Goal: Information Seeking & Learning: Find specific page/section

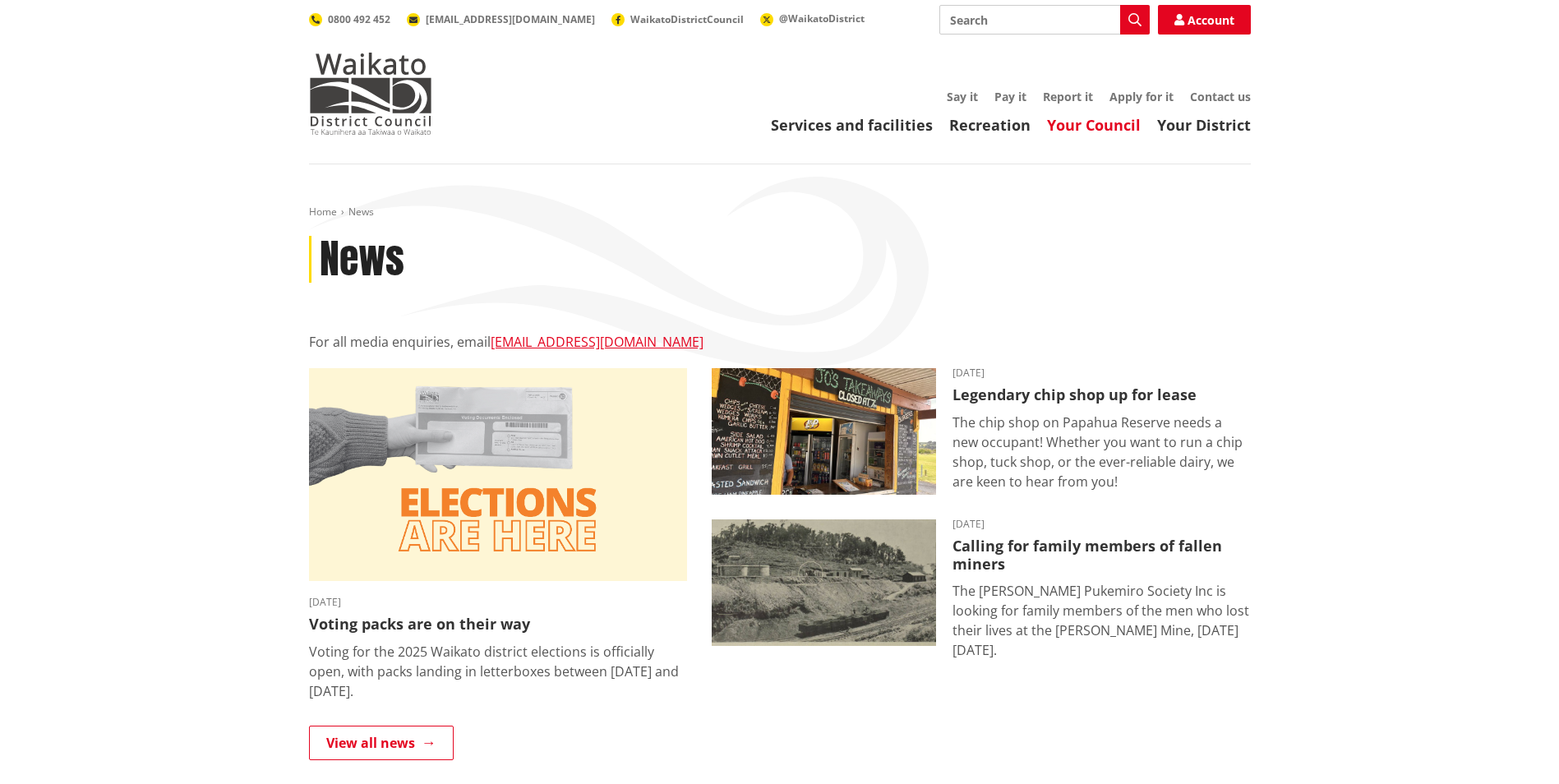
click at [1133, 124] on link "Your Council" at bounding box center [1094, 125] width 94 height 20
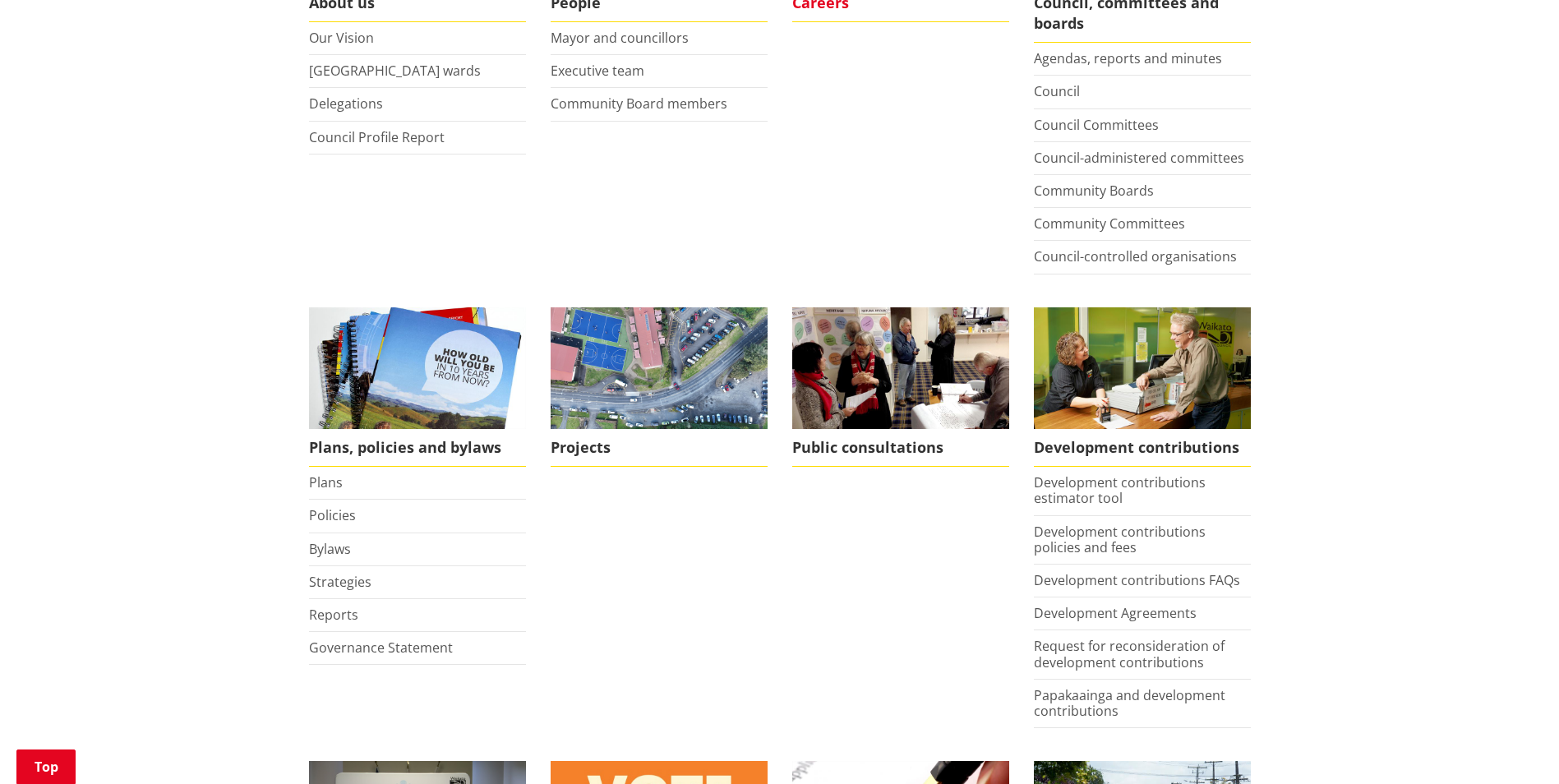
scroll to position [493, 0]
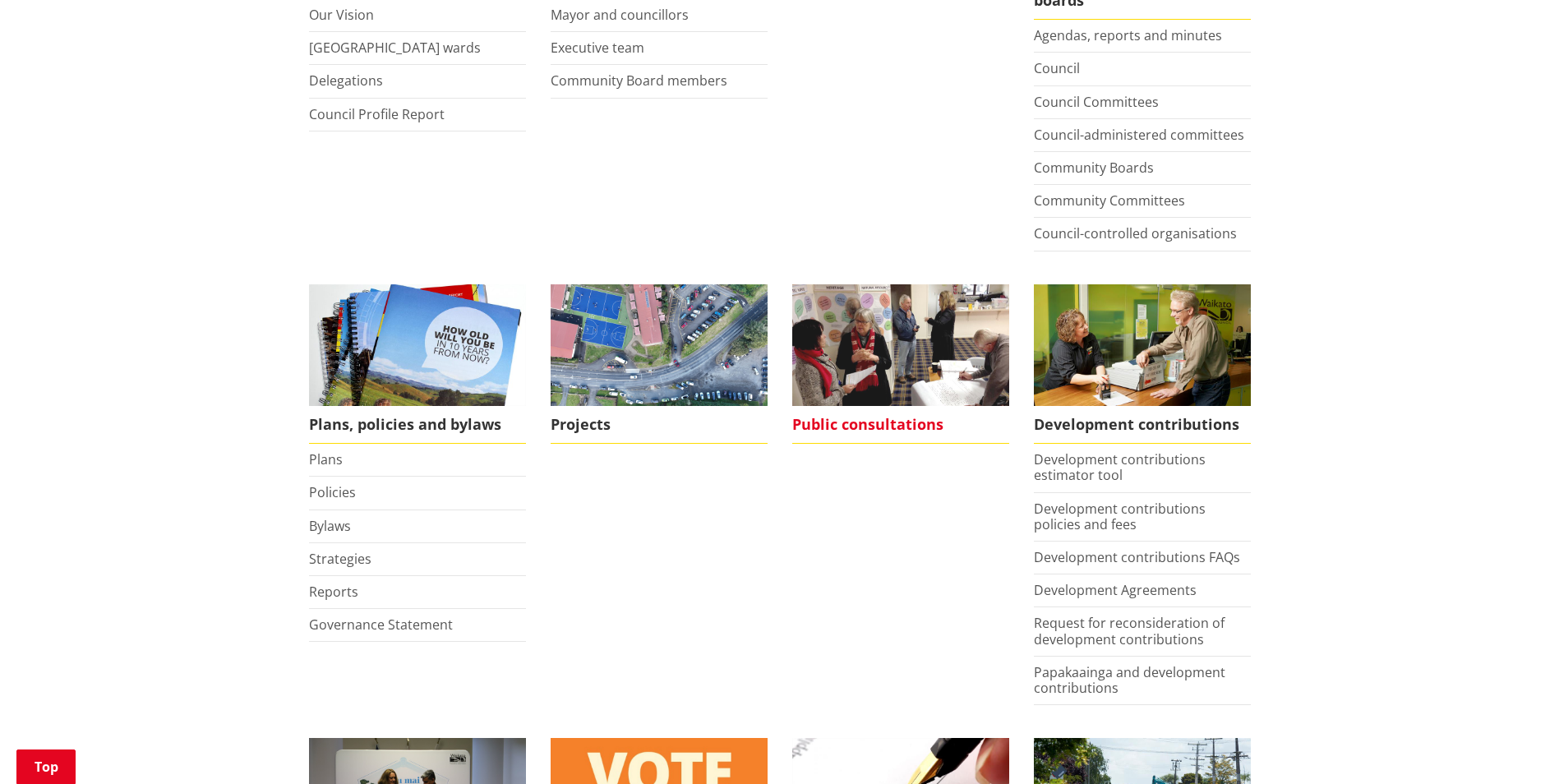
click at [879, 427] on span "Public consultations" at bounding box center [901, 425] width 217 height 38
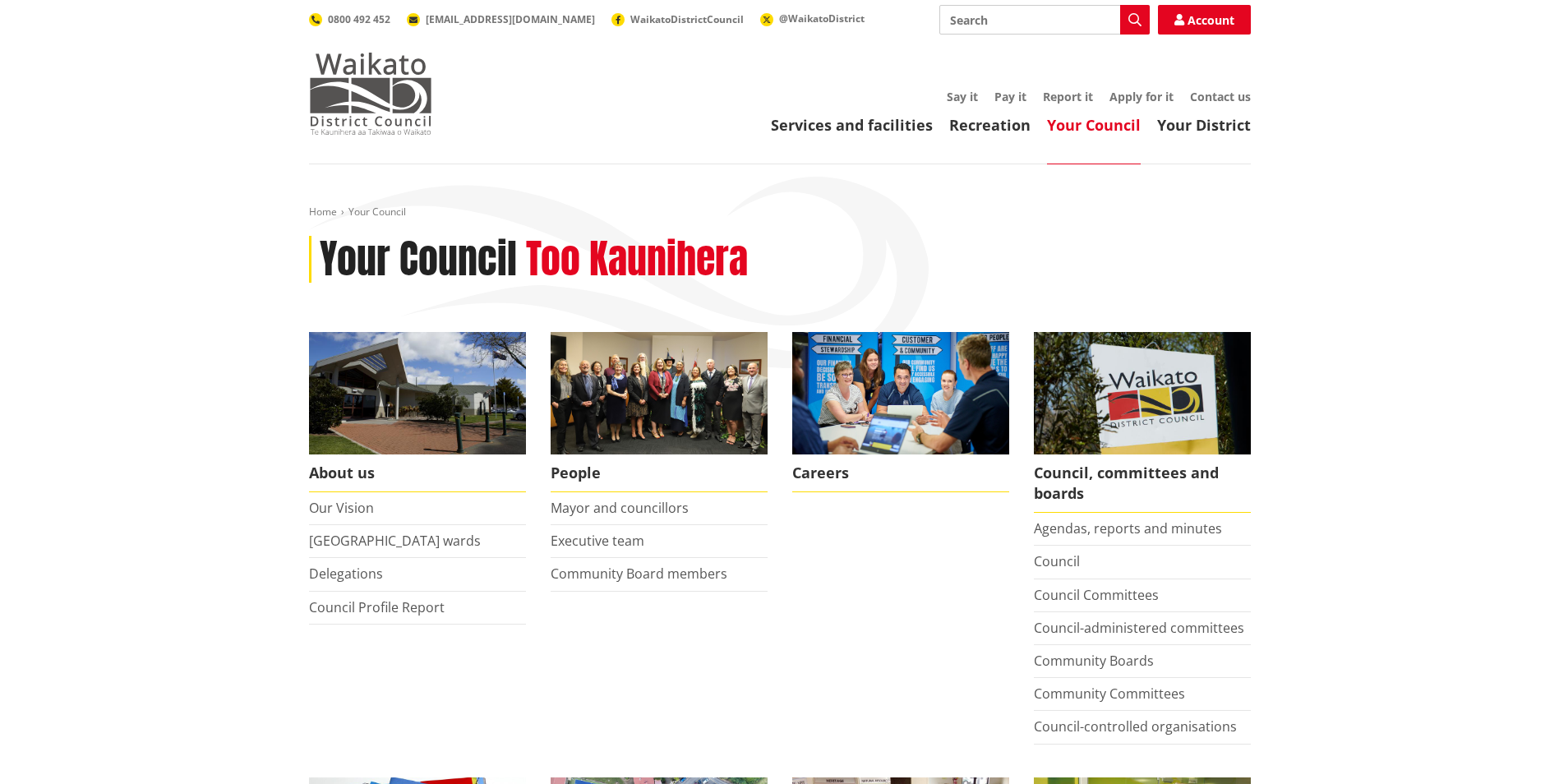
click at [341, 99] on img at bounding box center [370, 93] width 123 height 82
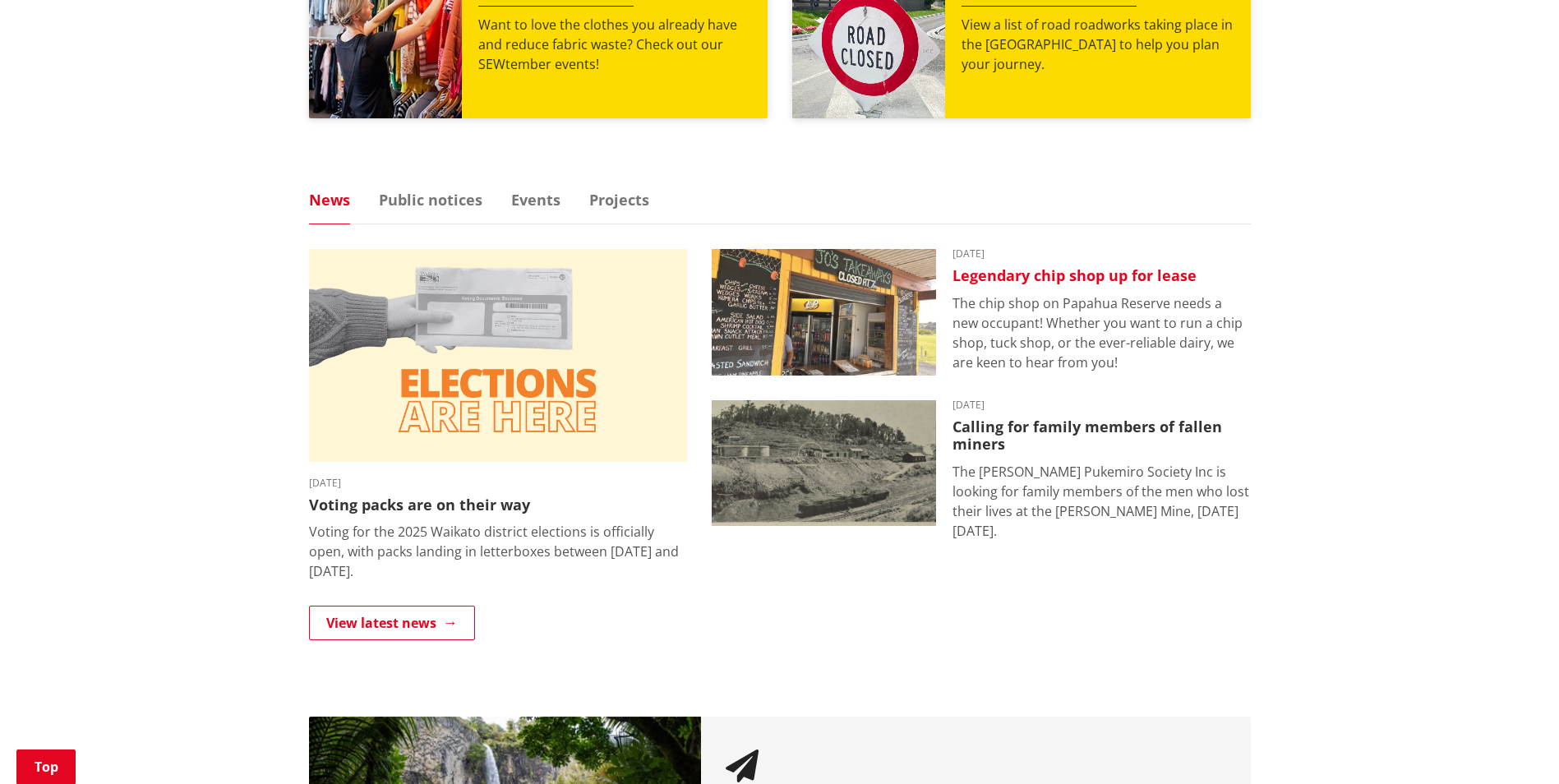
scroll to position [904, 0]
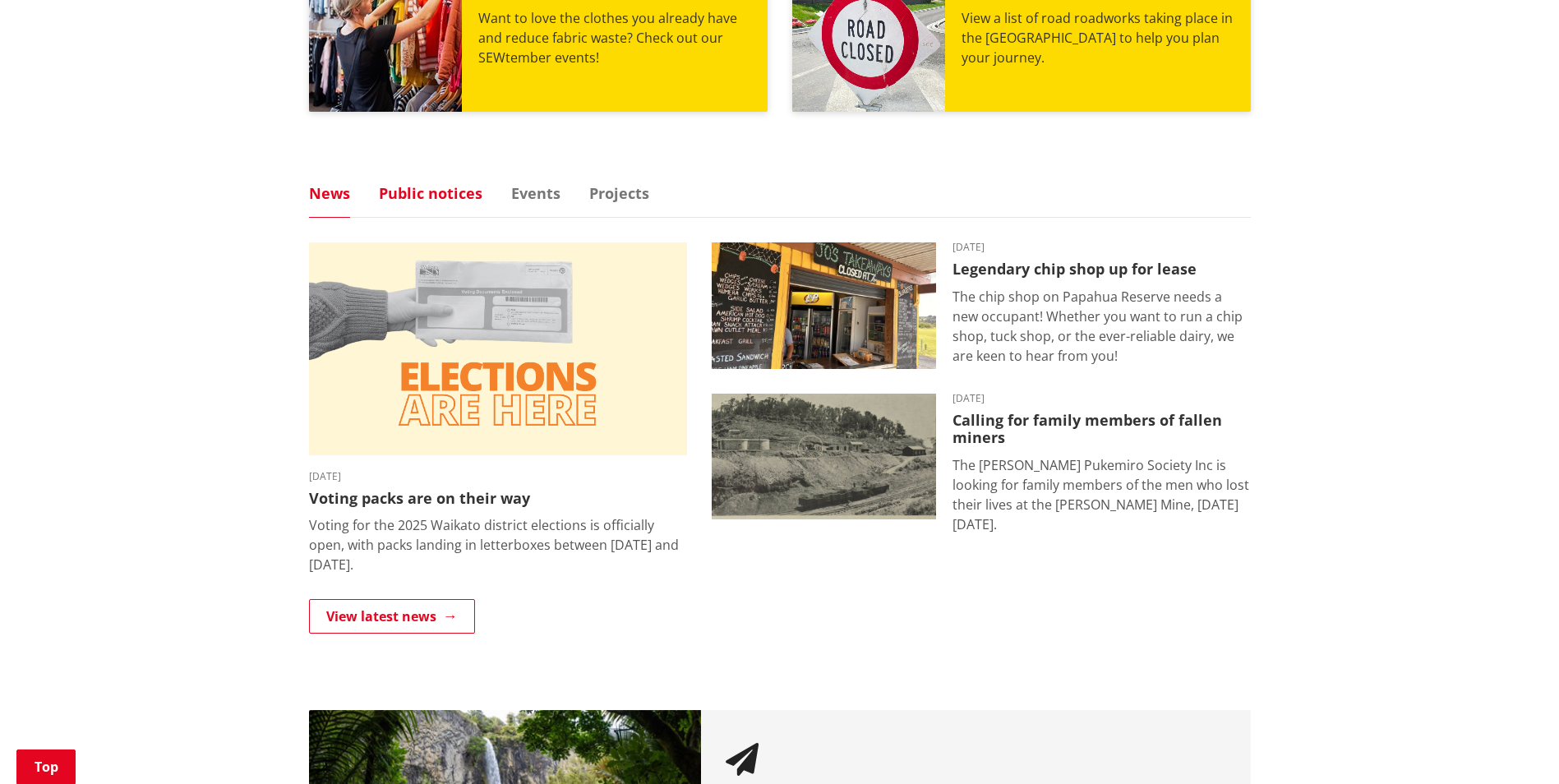
click at [420, 196] on link "Public notices" at bounding box center [430, 193] width 104 height 14
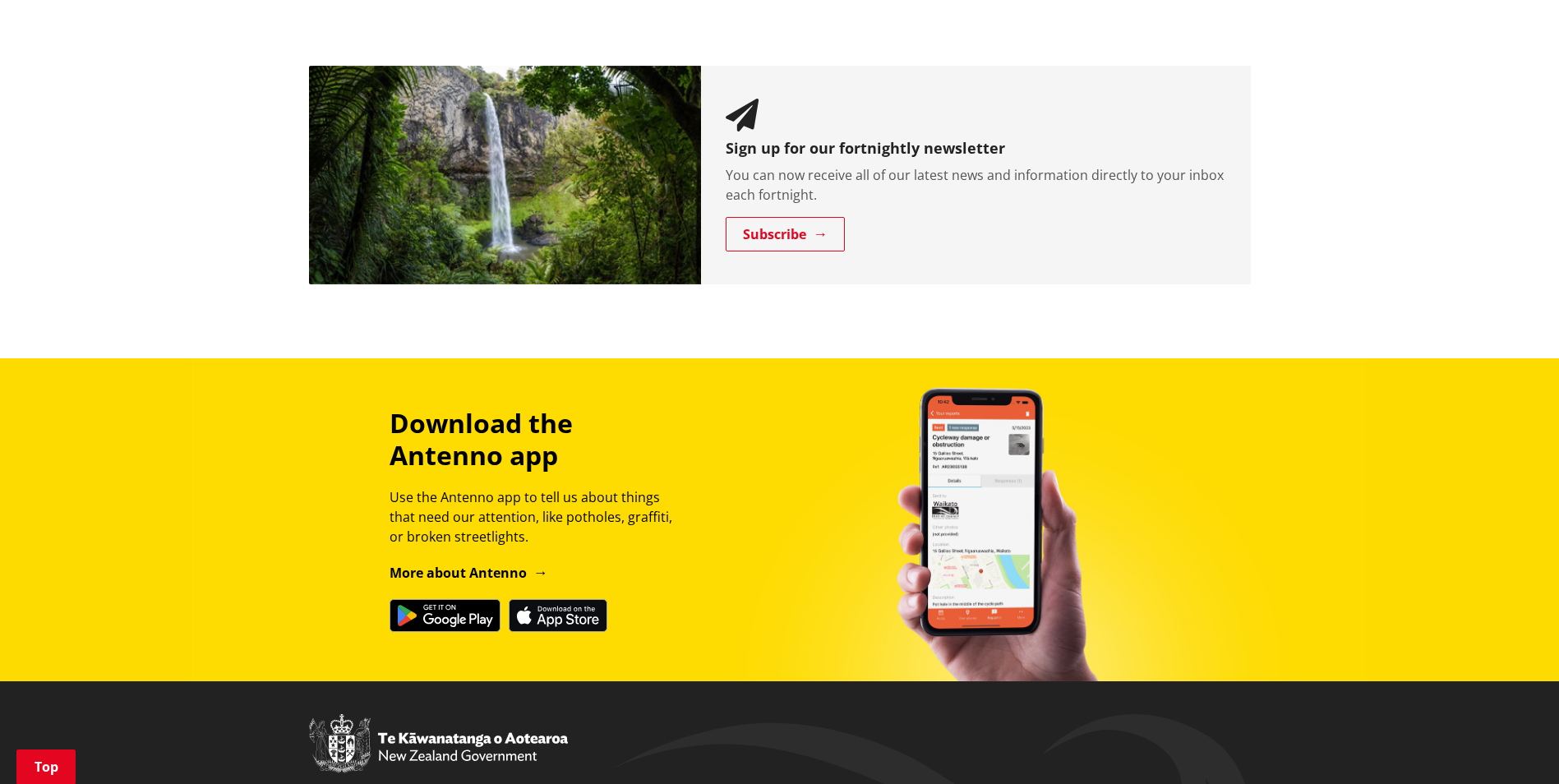
scroll to position [1396, 0]
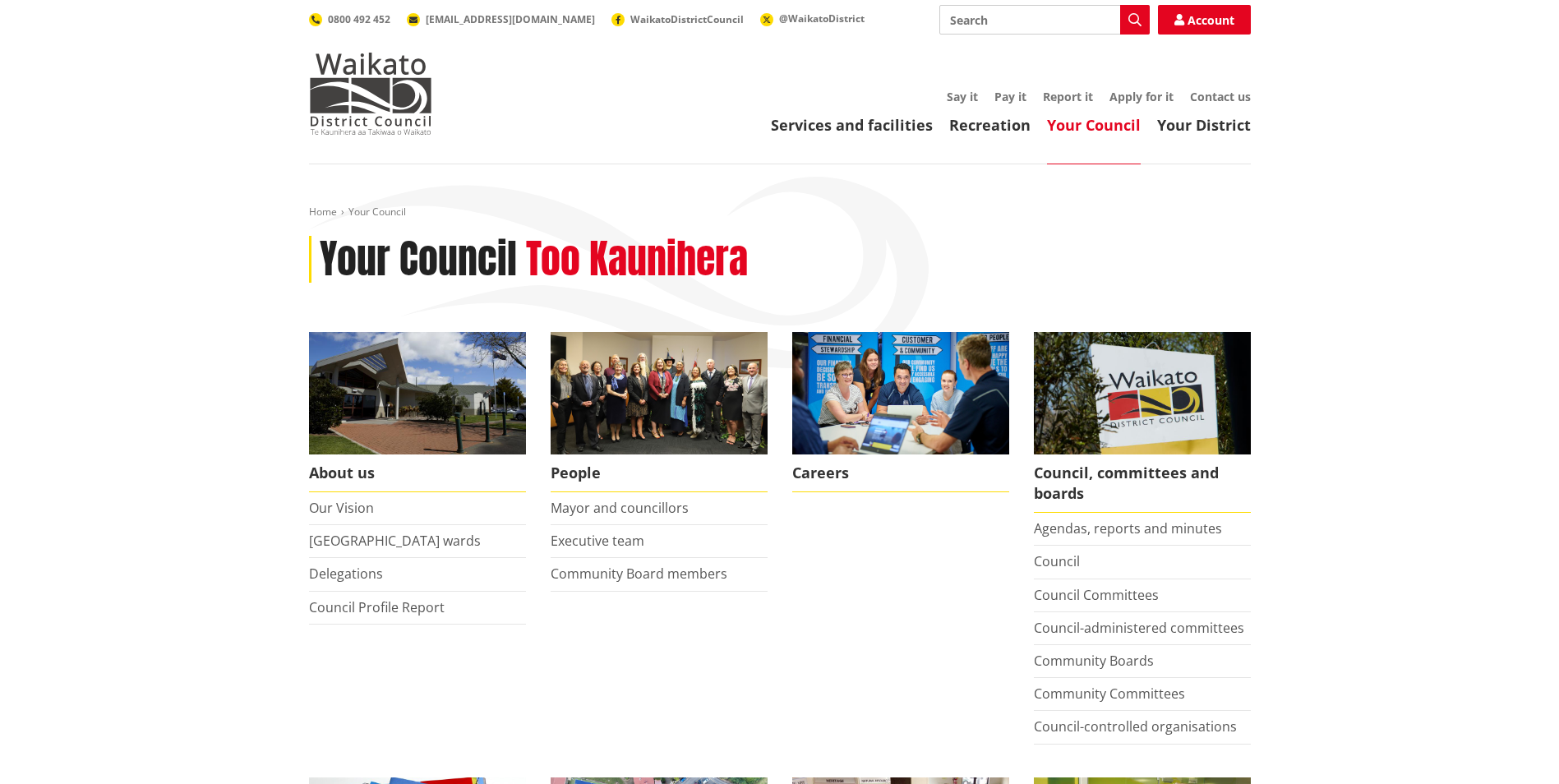
click at [963, 16] on input "Search" at bounding box center [1044, 19] width 210 height 30
type input "resource consents"
click at [1134, 26] on button "Search" at bounding box center [1134, 19] width 30 height 30
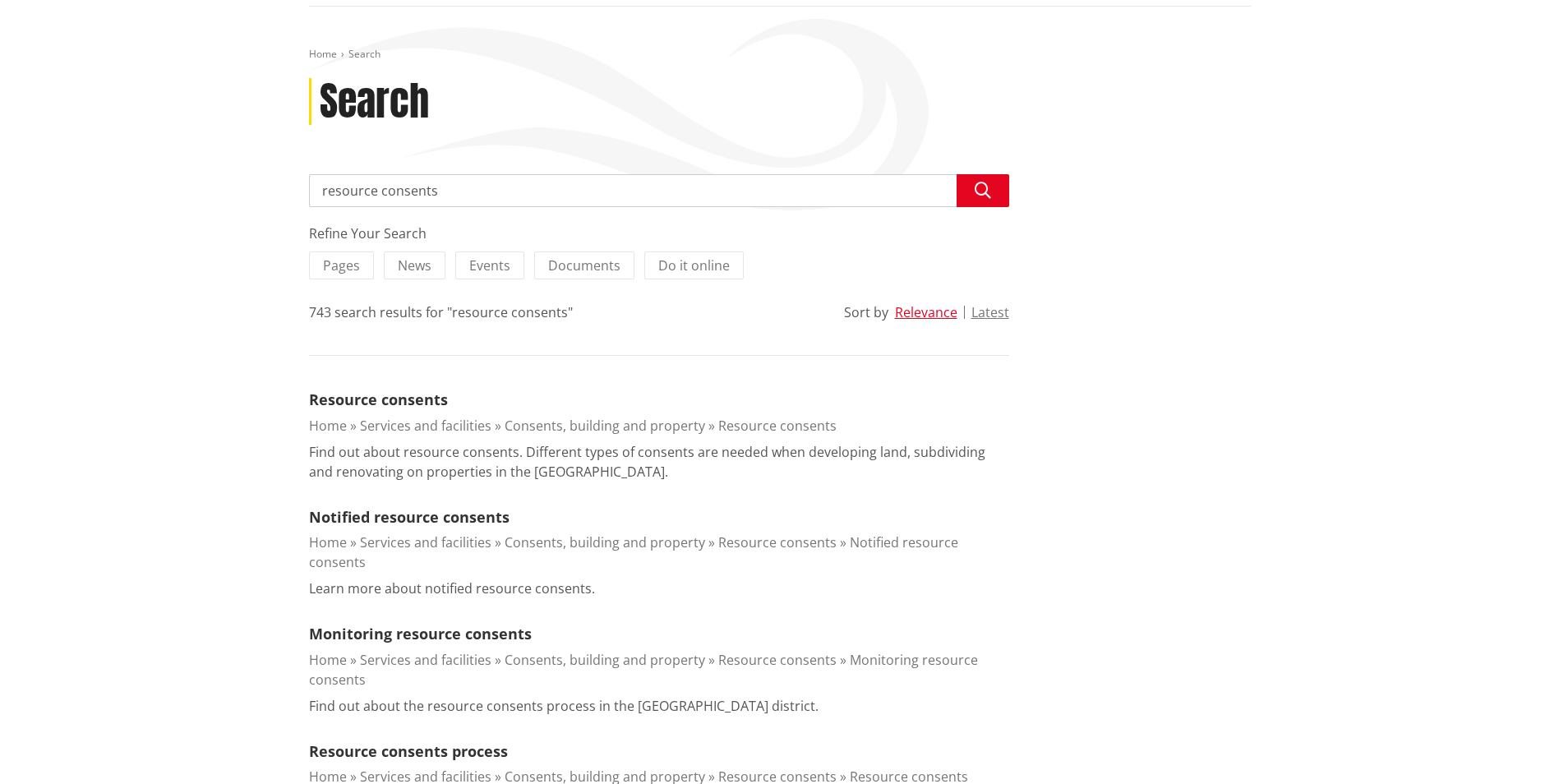
scroll to position [164, 0]
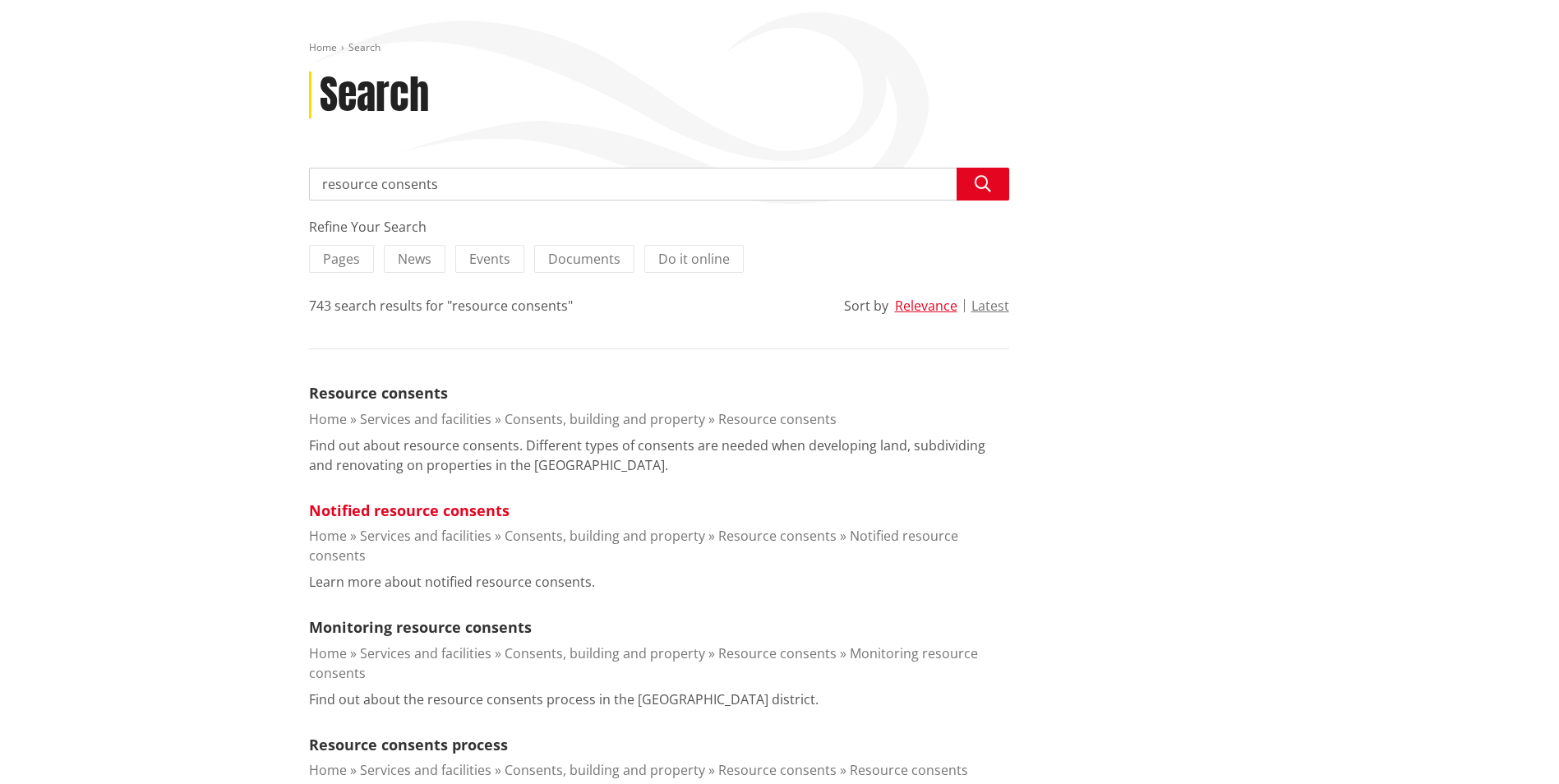
click at [410, 518] on link "Notified resource consents" at bounding box center [409, 510] width 201 height 20
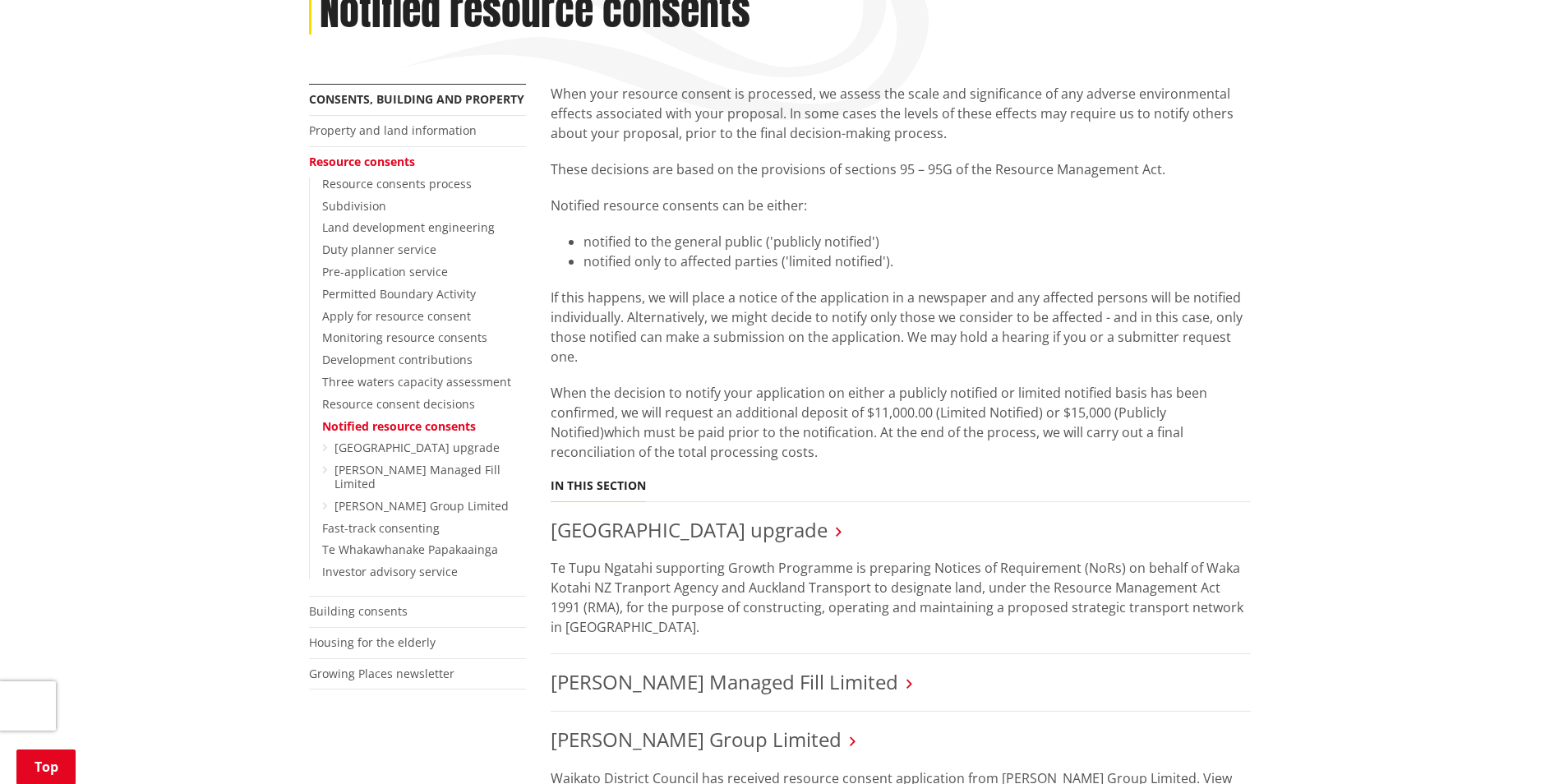
scroll to position [247, 0]
